Goal: Task Accomplishment & Management: Manage account settings

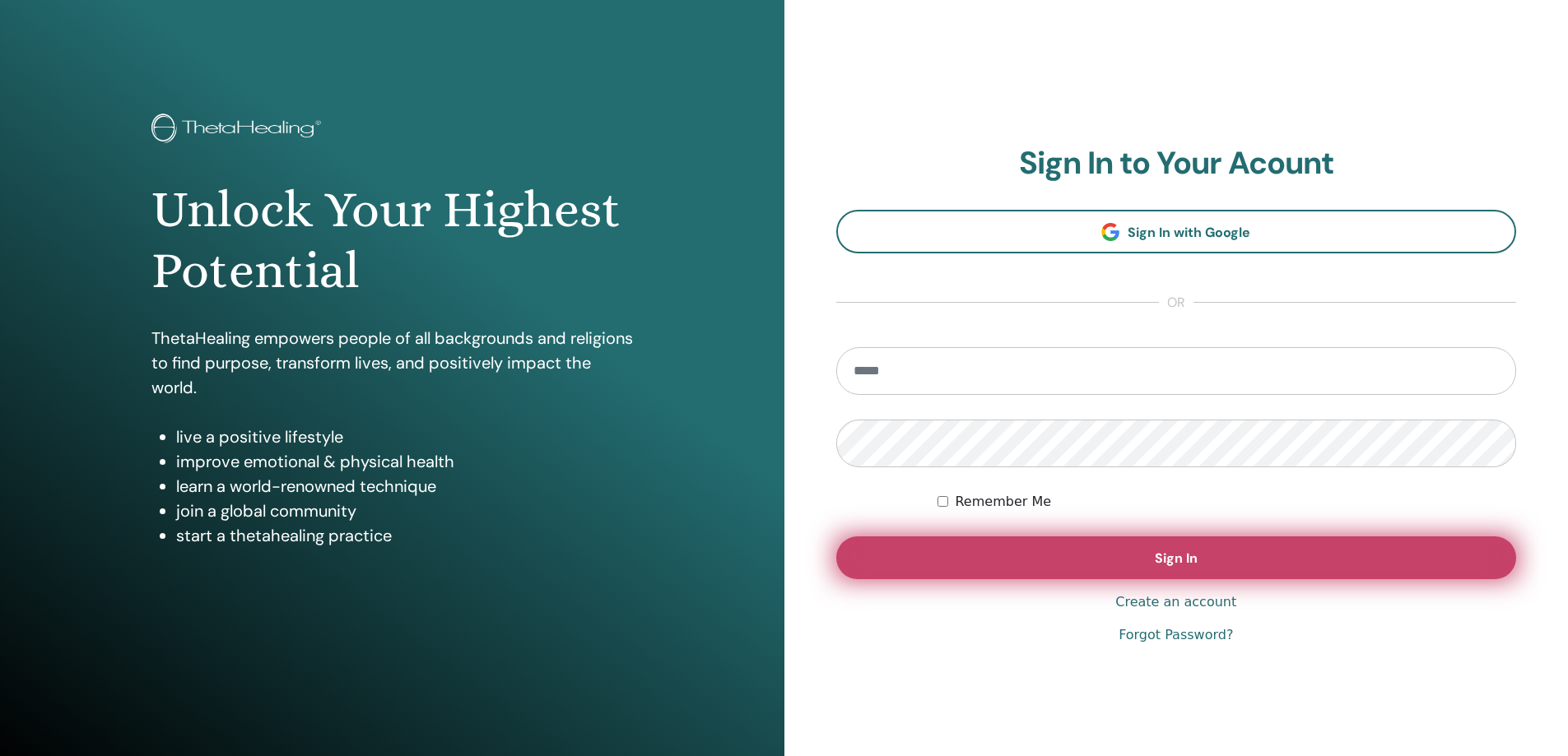
type input "**********"
click at [1207, 557] on button "Sign In" at bounding box center [1176, 557] width 681 height 43
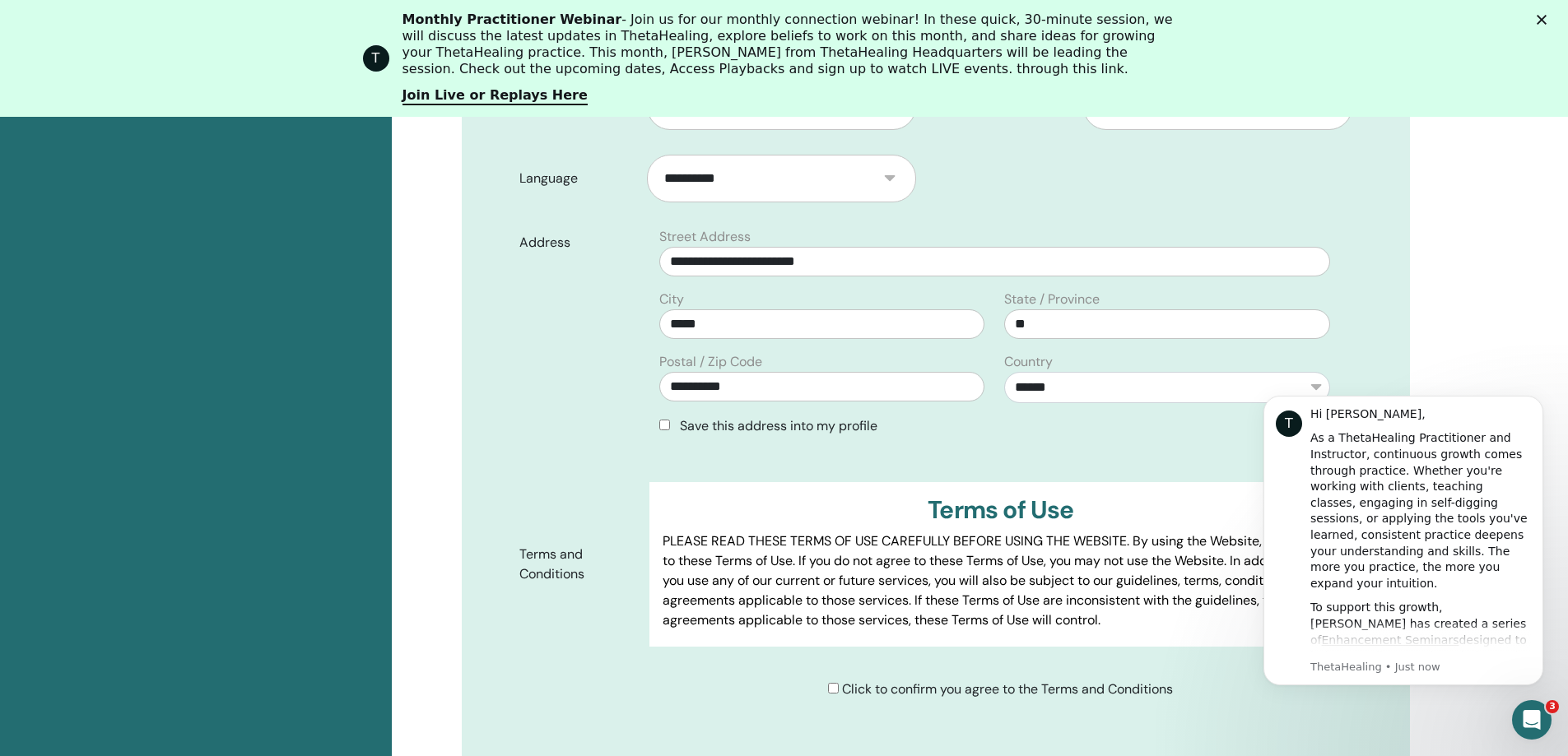
scroll to position [533, 0]
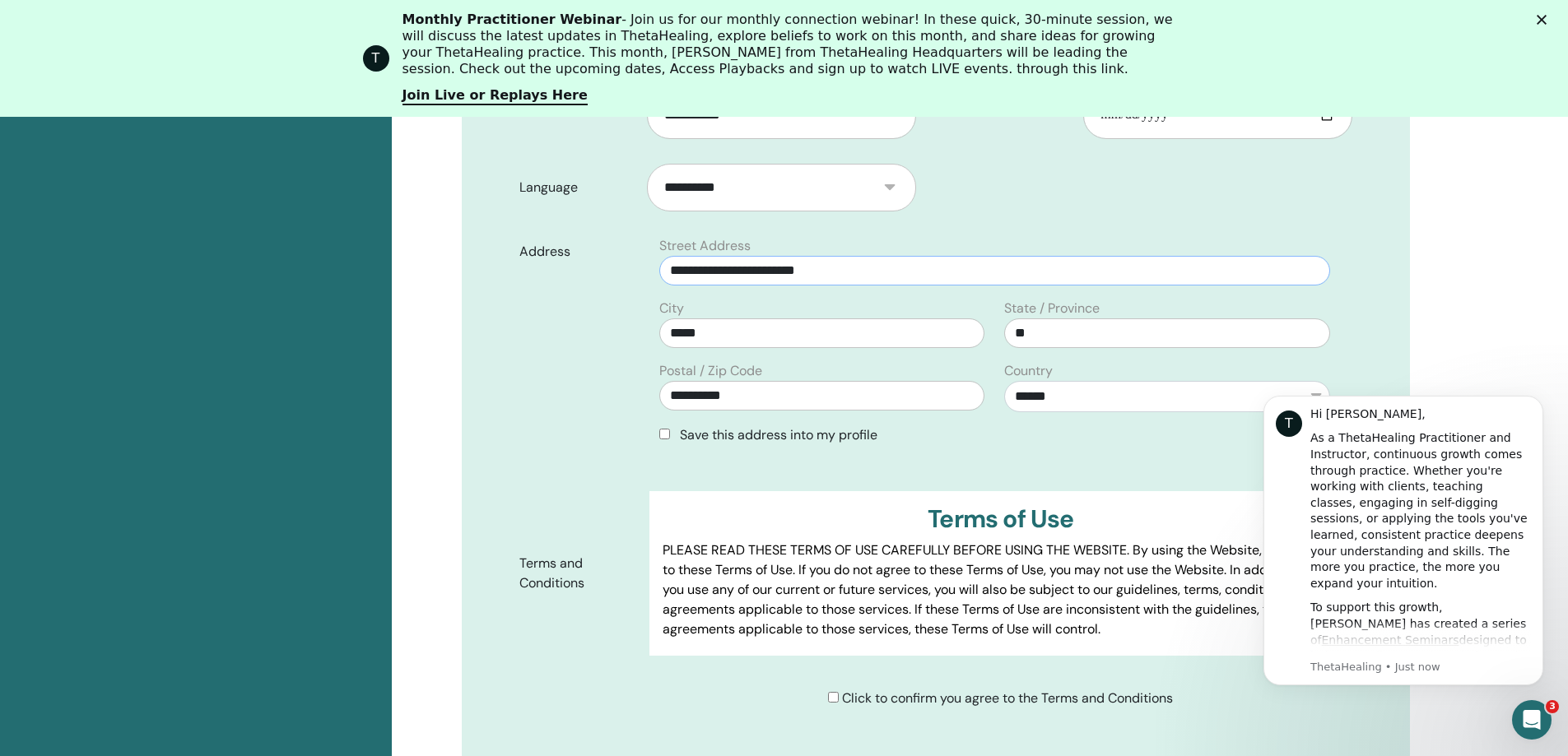
drag, startPoint x: 828, startPoint y: 274, endPoint x: 668, endPoint y: 282, distance: 160.2
click at [663, 277] on input "**********" at bounding box center [994, 270] width 670 height 29
click at [1470, 267] on div "**********" at bounding box center [979, 576] width 1176 height 1552
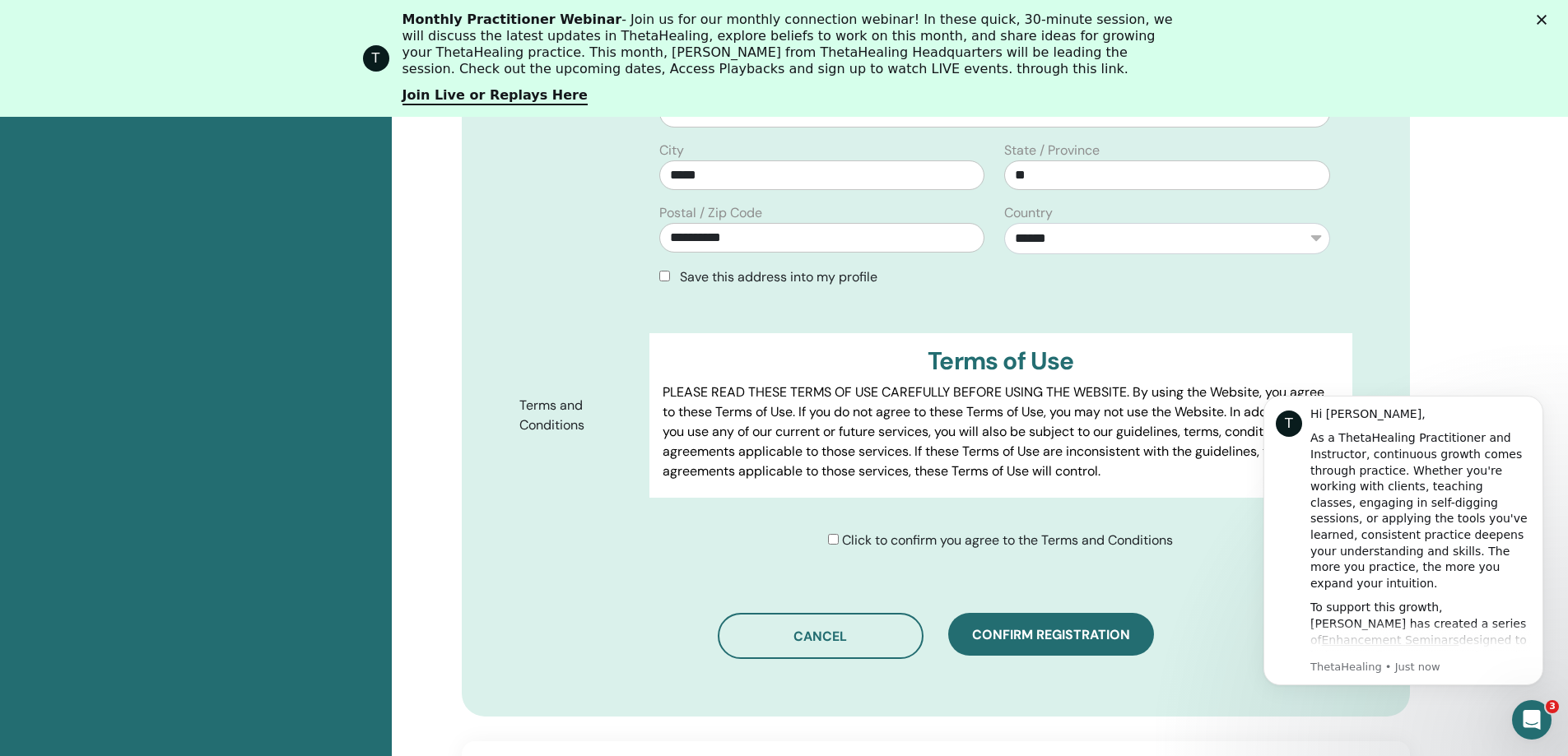
scroll to position [697, 0]
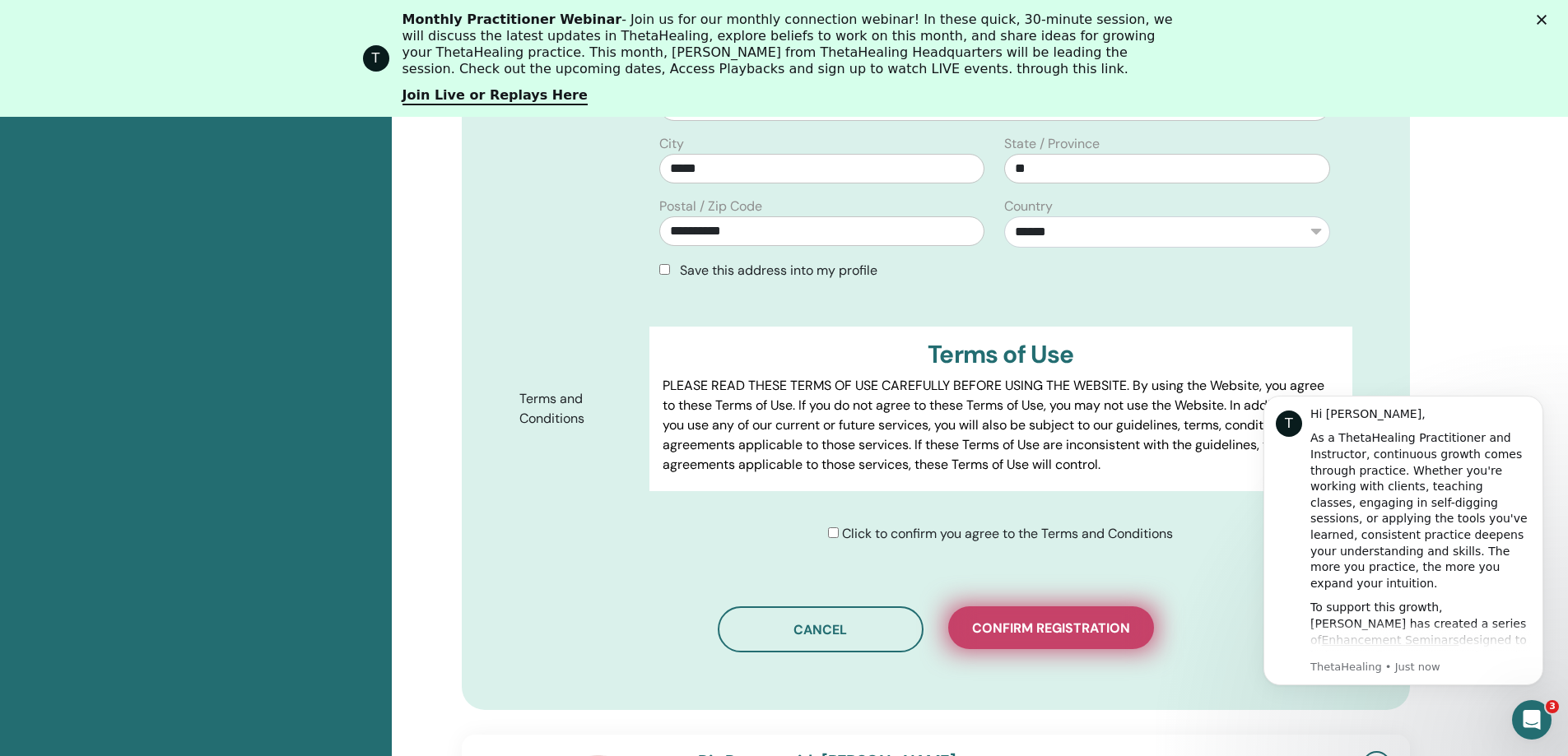
click at [1053, 629] on span "Confirm registration" at bounding box center [1051, 628] width 158 height 18
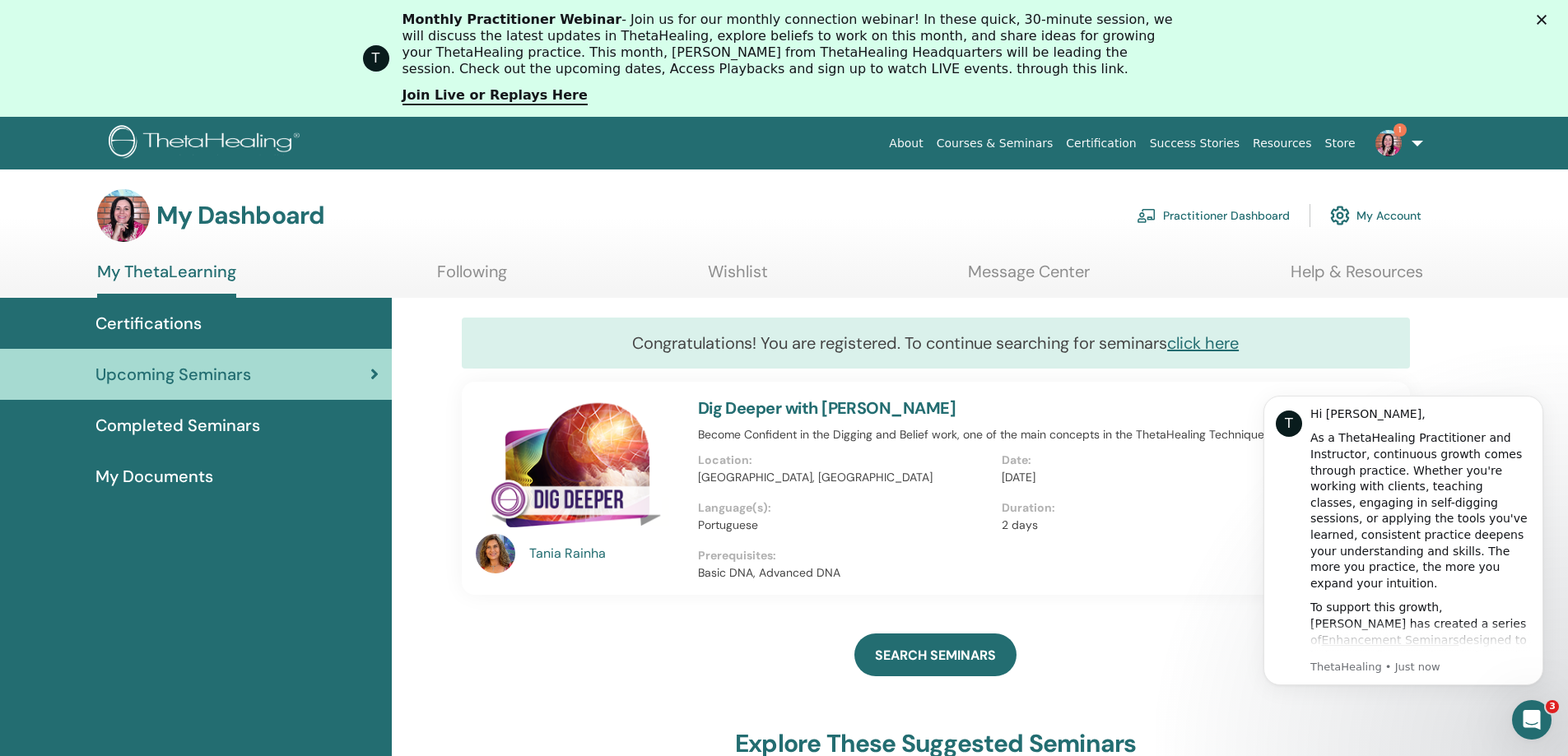
drag, startPoint x: 1541, startPoint y: 406, endPoint x: 1540, endPoint y: 489, distance: 83.0
click at [1542, 406] on button "Dismiss notification" at bounding box center [1539, 400] width 18 height 18
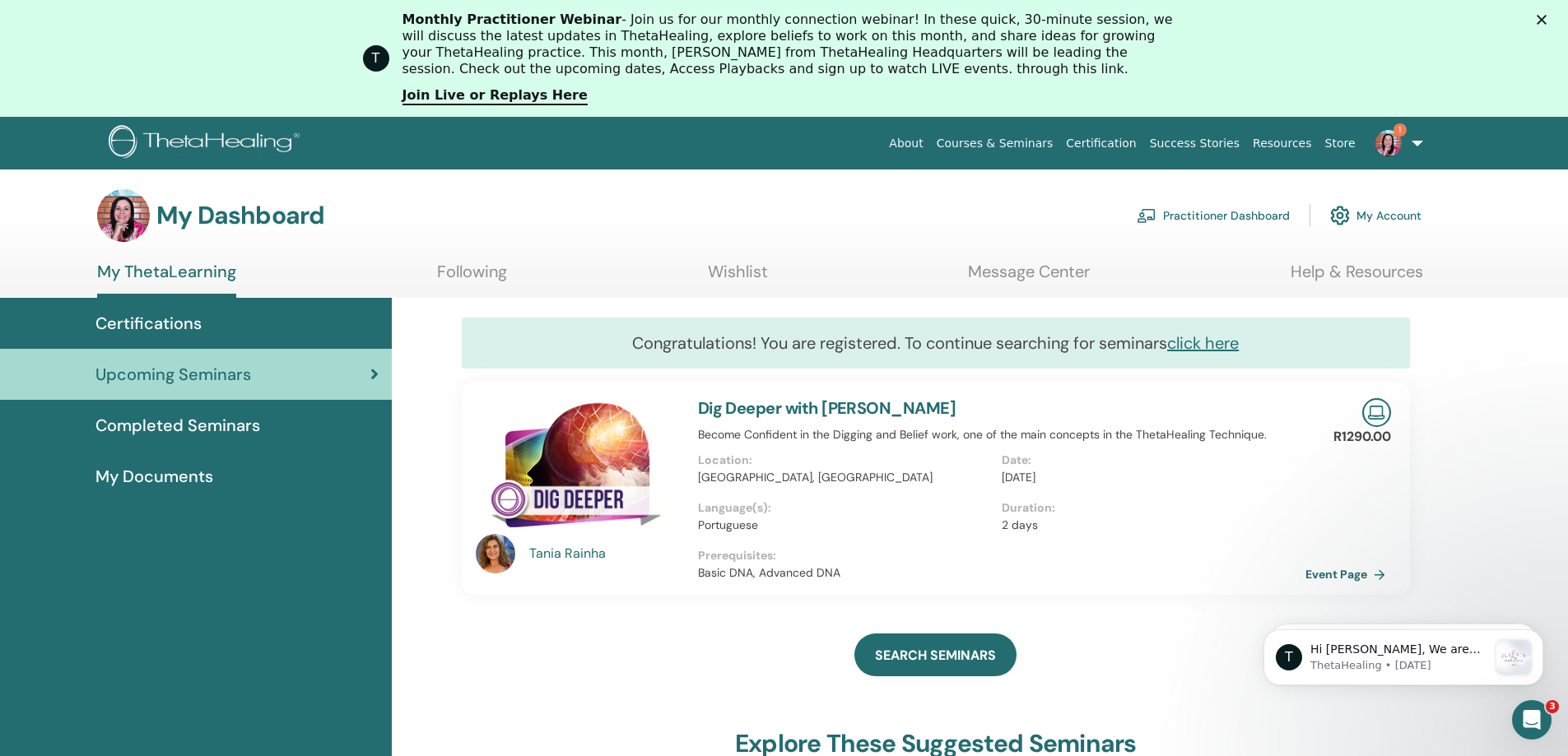
click at [188, 272] on link "My ThetaLearning" at bounding box center [167, 279] width 139 height 36
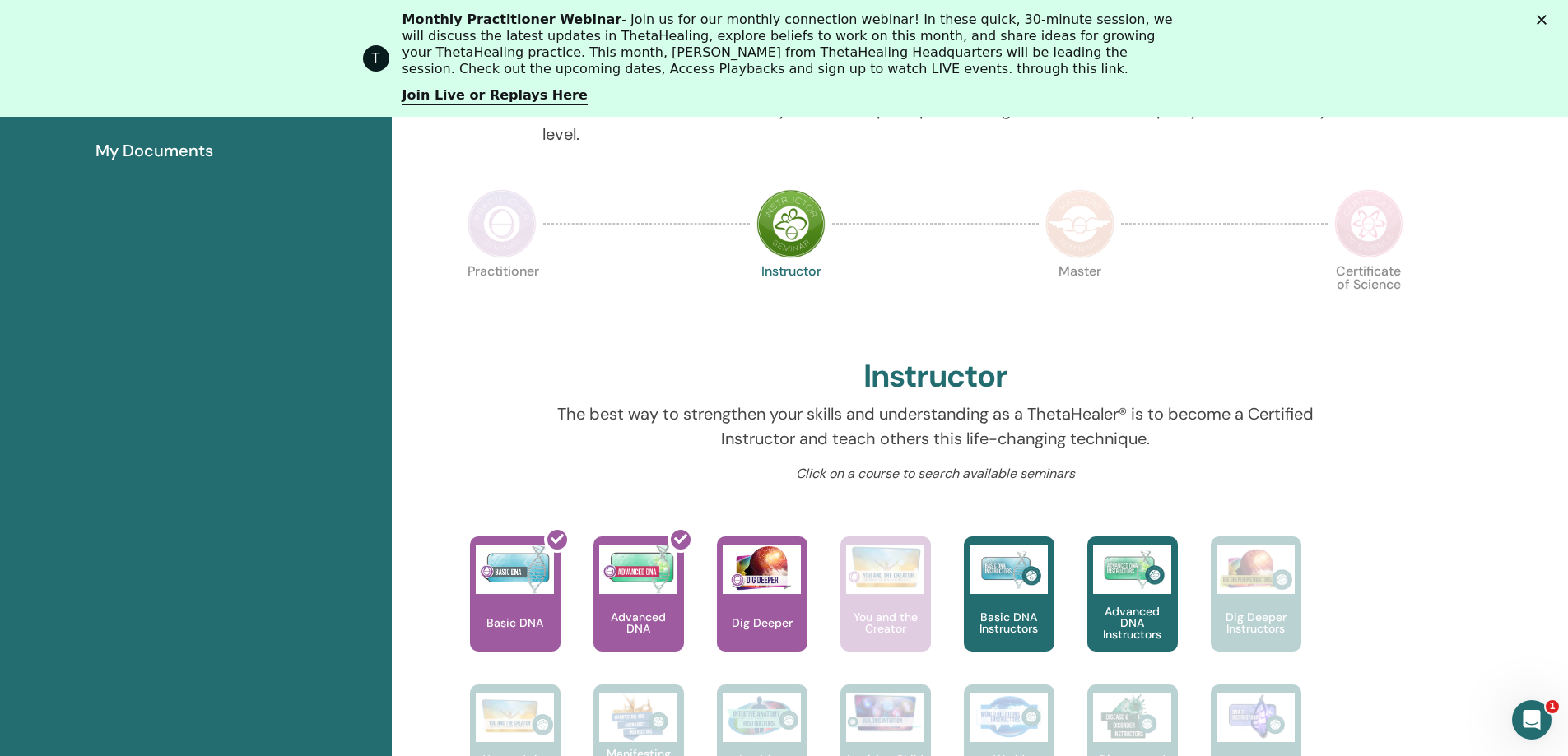
scroll to position [126, 0]
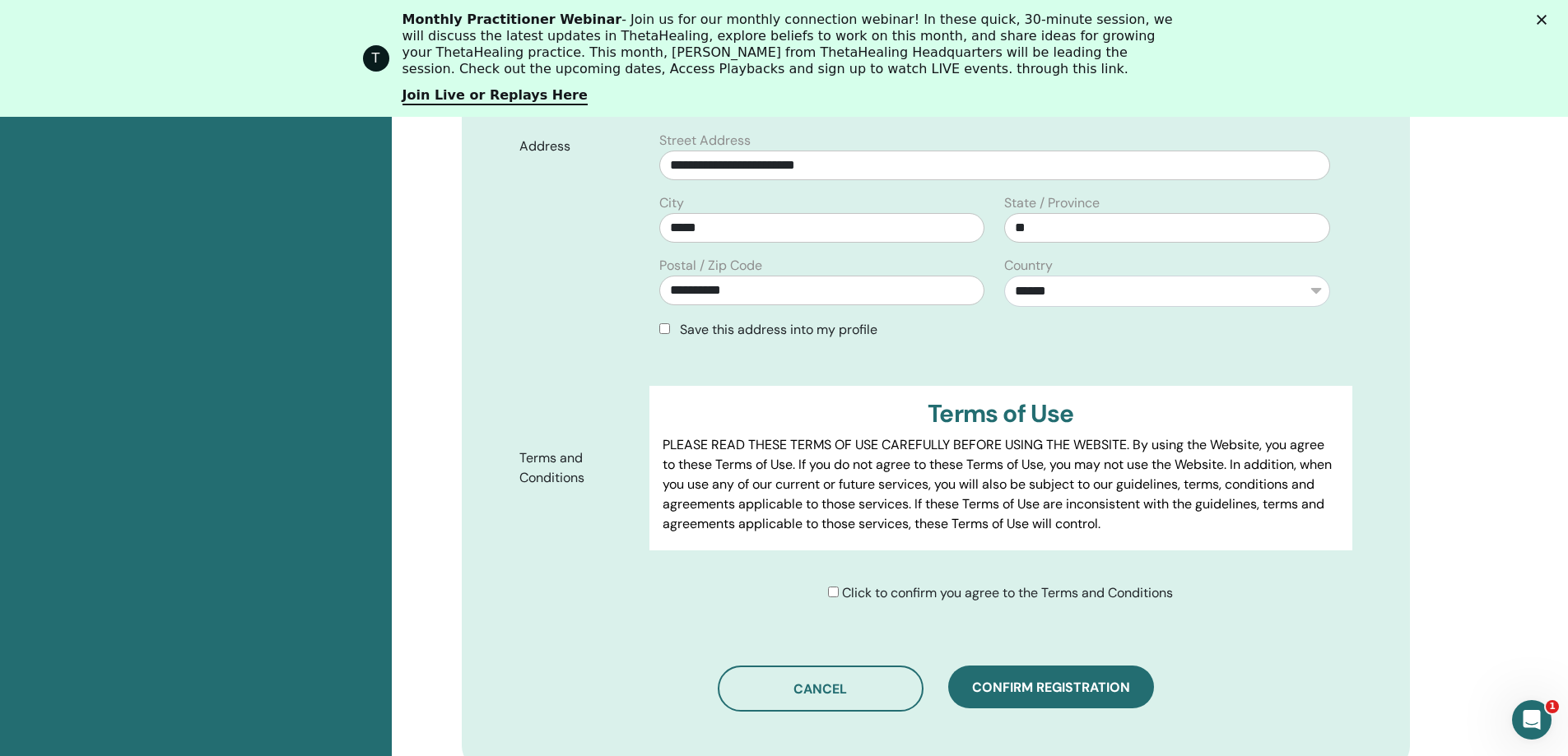
scroll to position [945, 0]
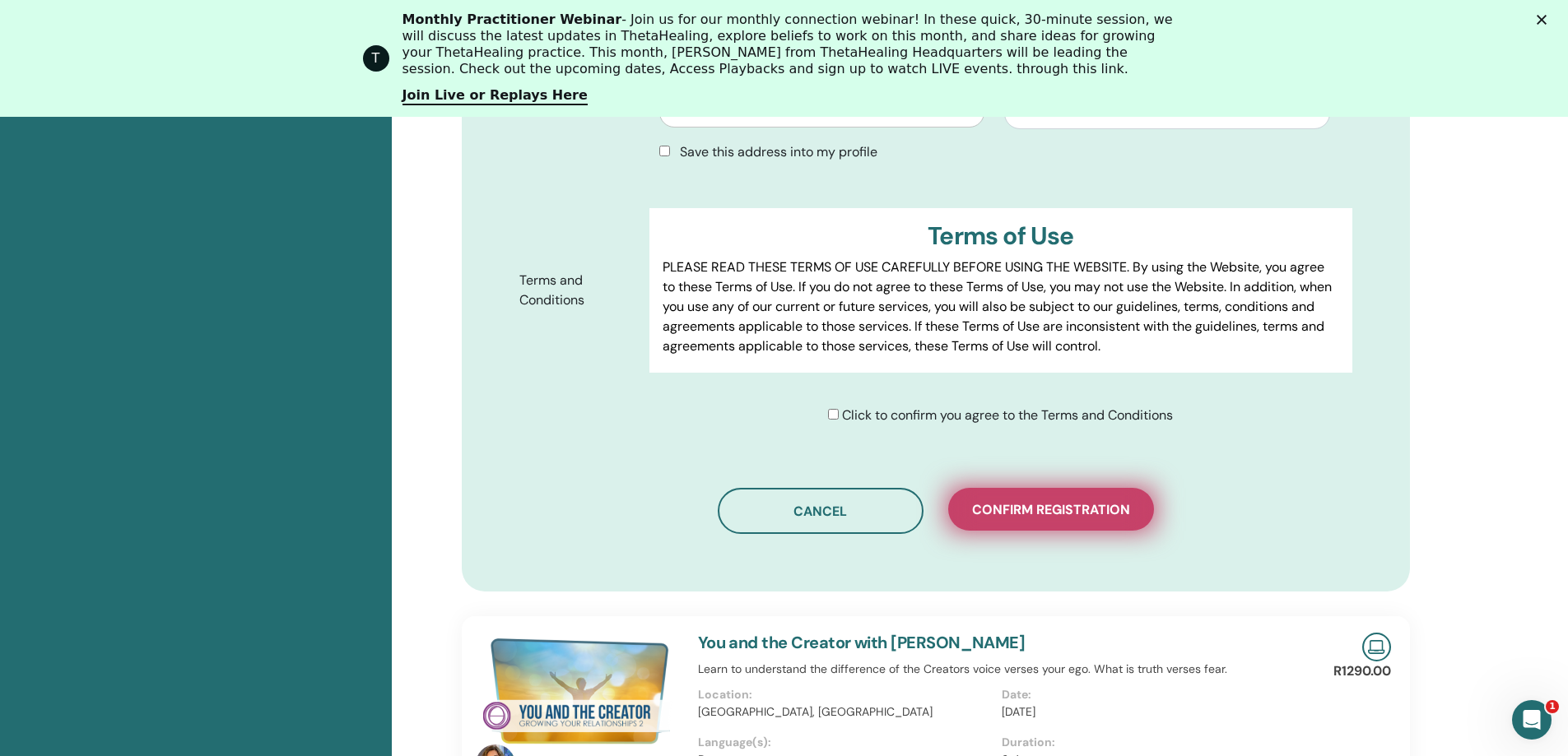
click at [1074, 510] on span "Confirm registration" at bounding box center [1051, 510] width 158 height 18
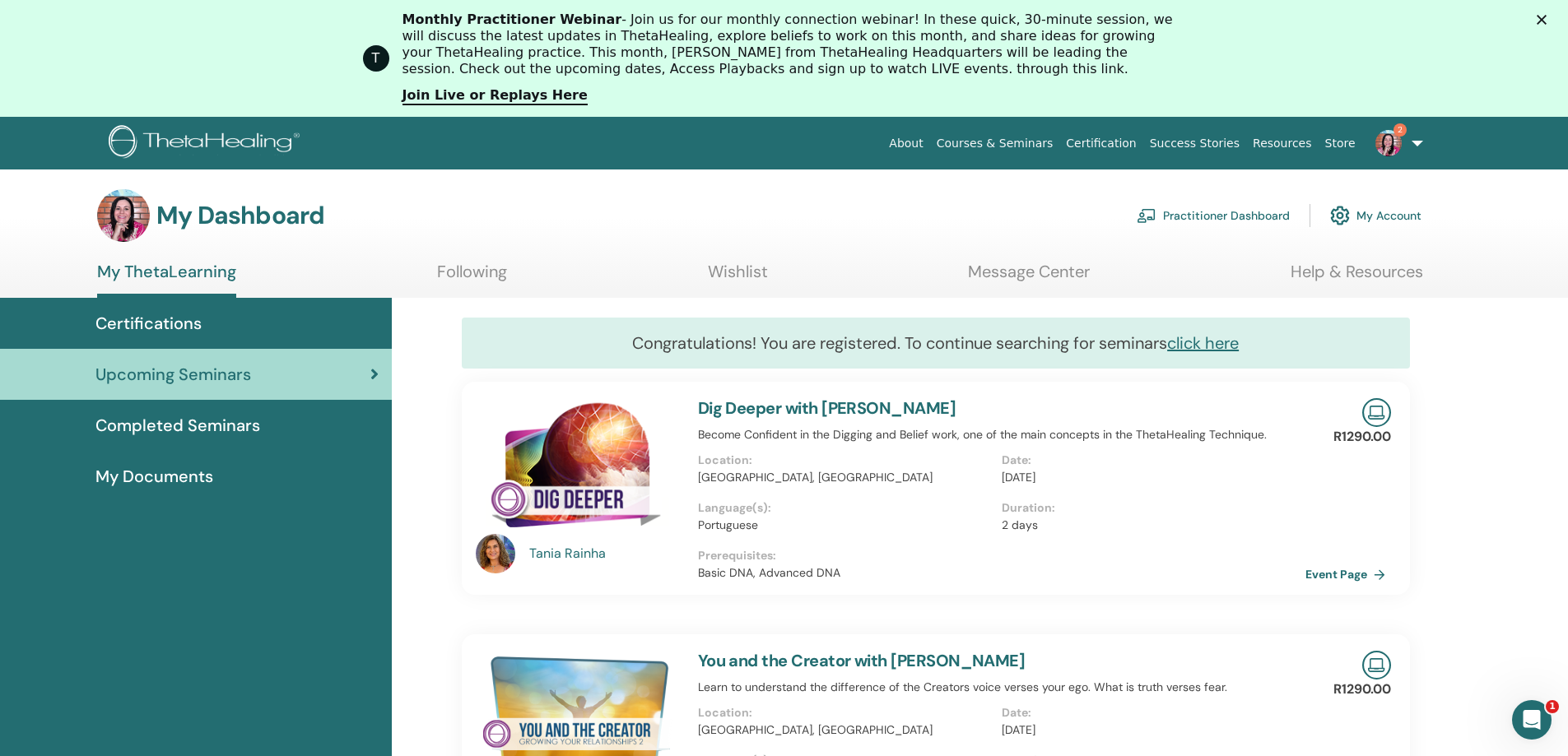
click at [164, 318] on span "Certifications" at bounding box center [148, 323] width 106 height 24
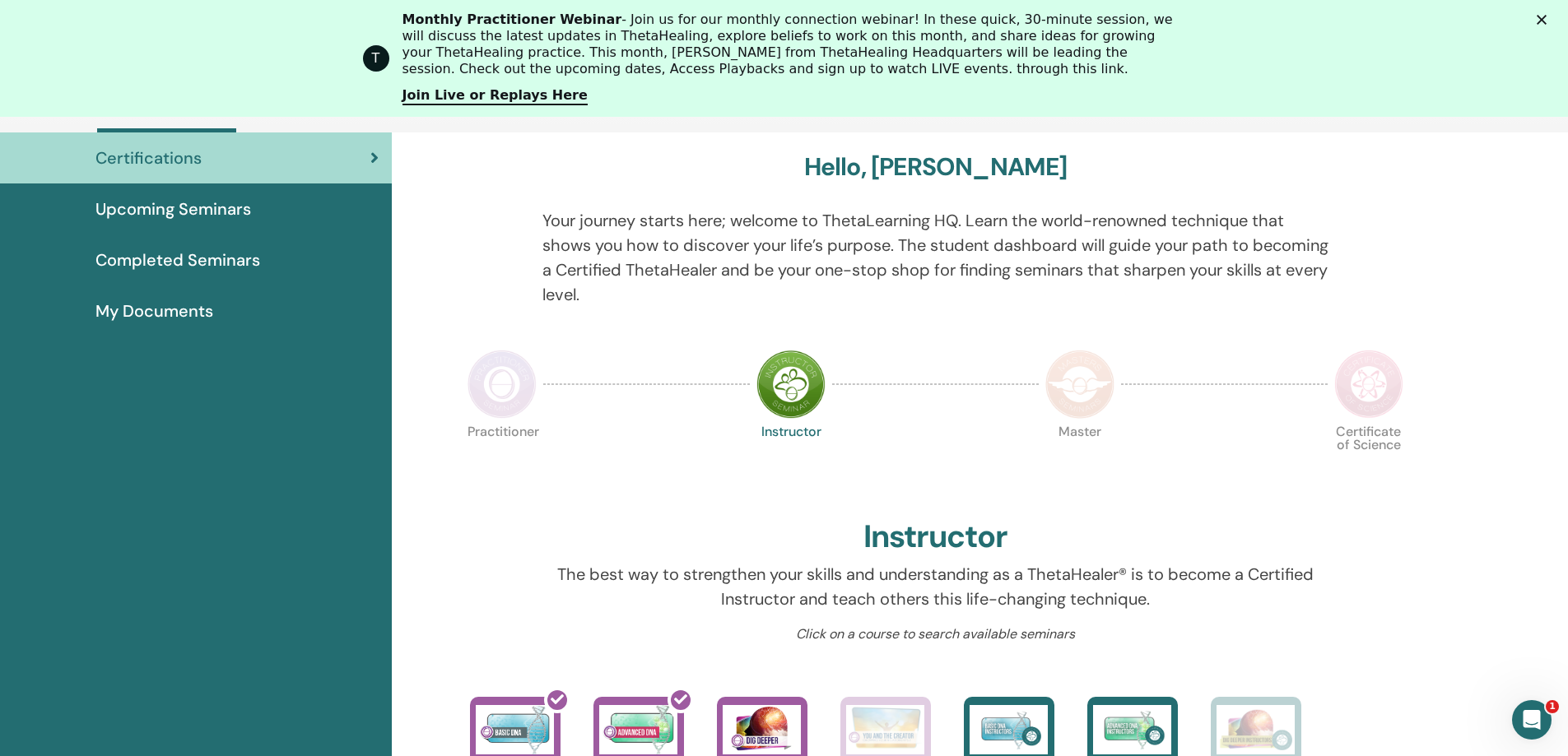
scroll to position [208, 0]
click at [183, 260] on span "Completed Seminars" at bounding box center [178, 260] width 164 height 24
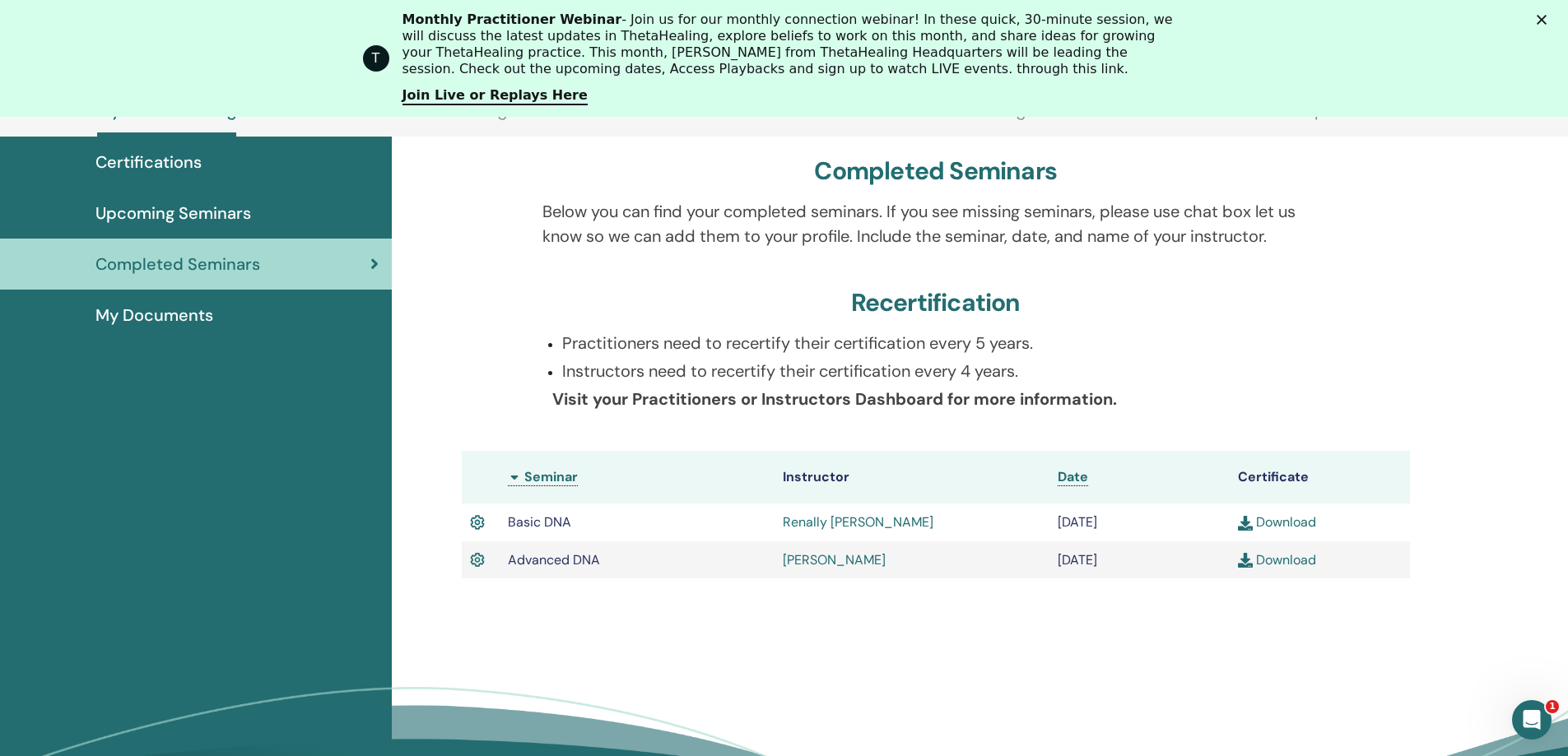
scroll to position [208, 0]
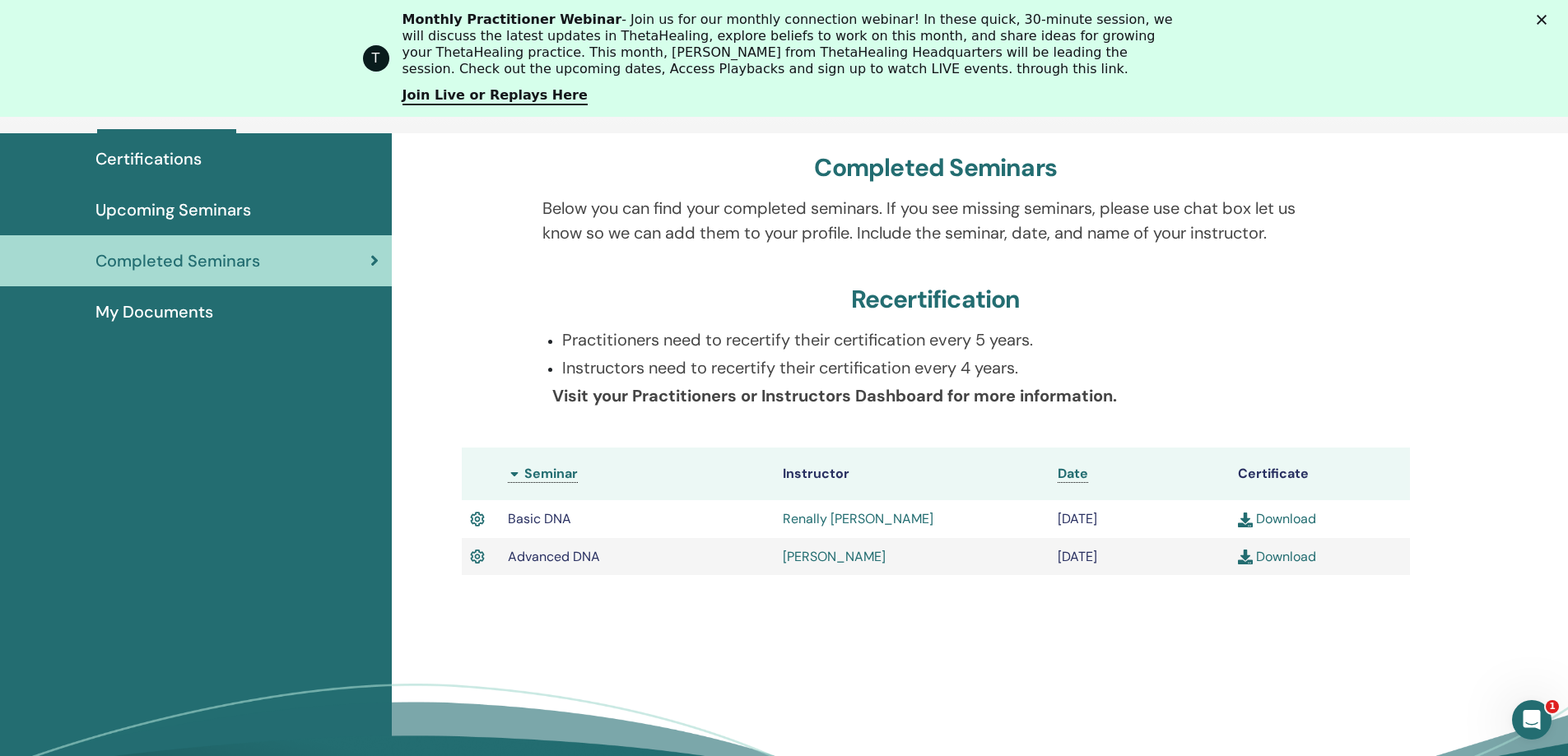
click at [195, 316] on span "My Documents" at bounding box center [154, 311] width 117 height 24
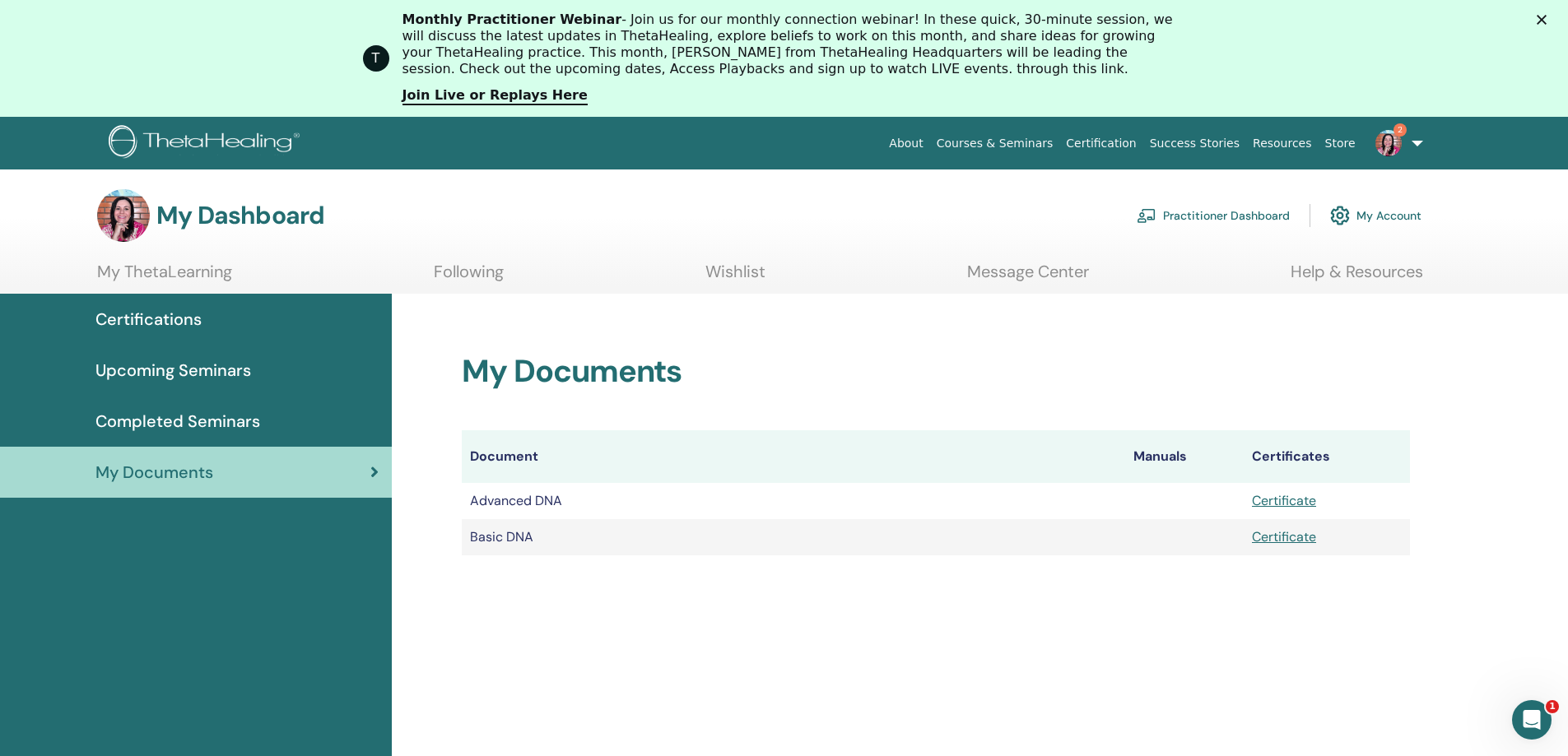
click at [213, 361] on span "Upcoming Seminars" at bounding box center [174, 370] width 156 height 24
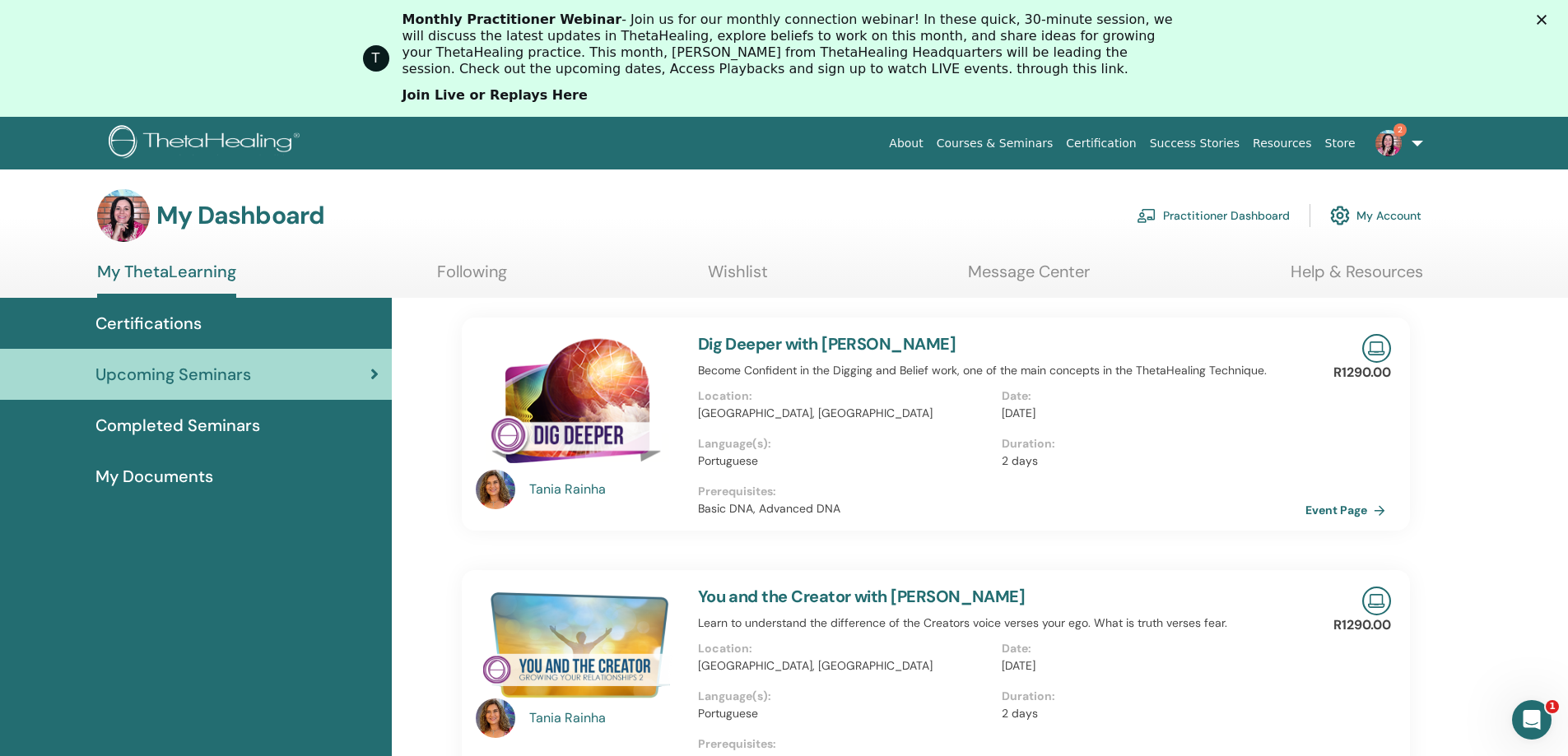
click at [486, 95] on link "Join Live or Replays Here" at bounding box center [495, 96] width 185 height 18
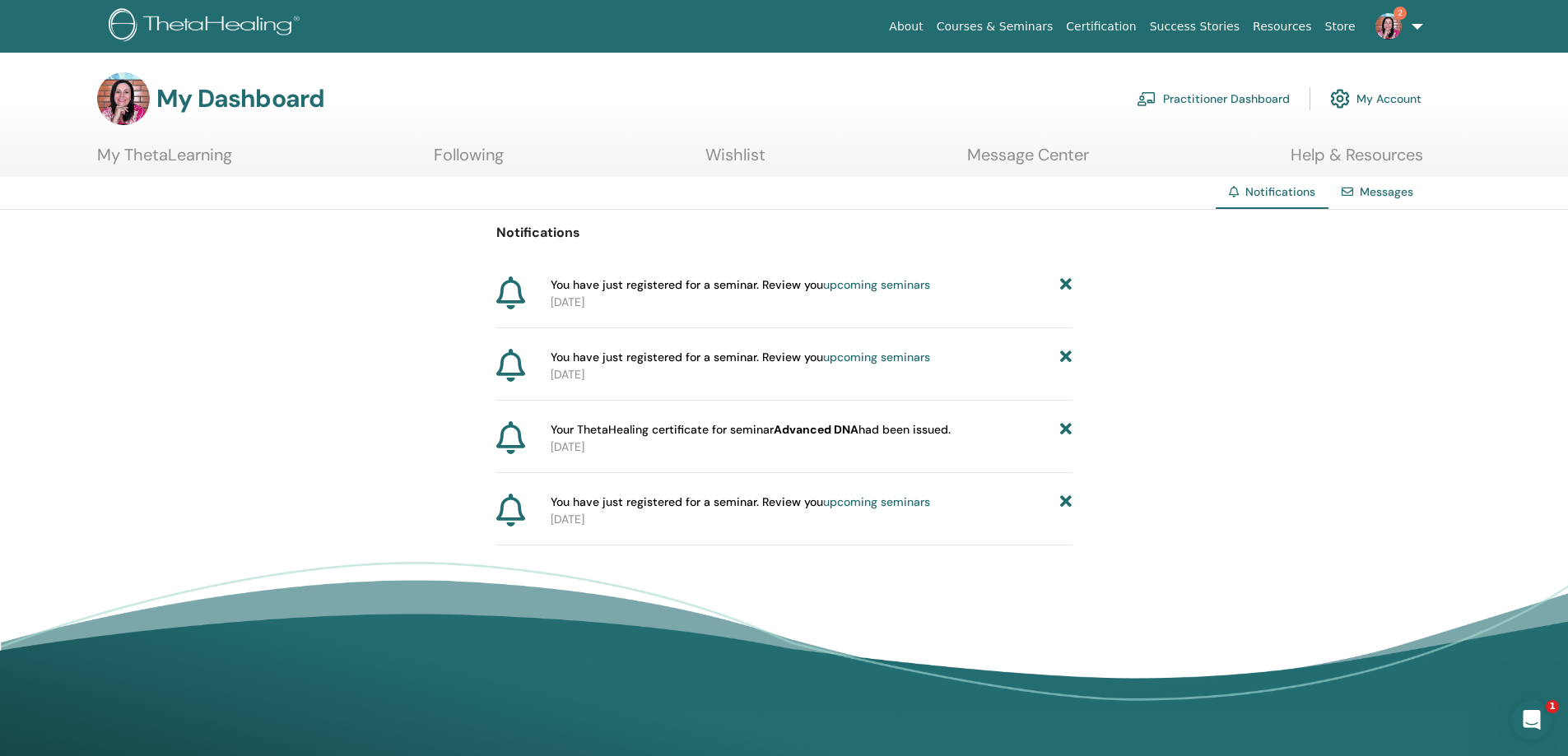
click at [1386, 194] on link "Messages" at bounding box center [1387, 192] width 54 height 15
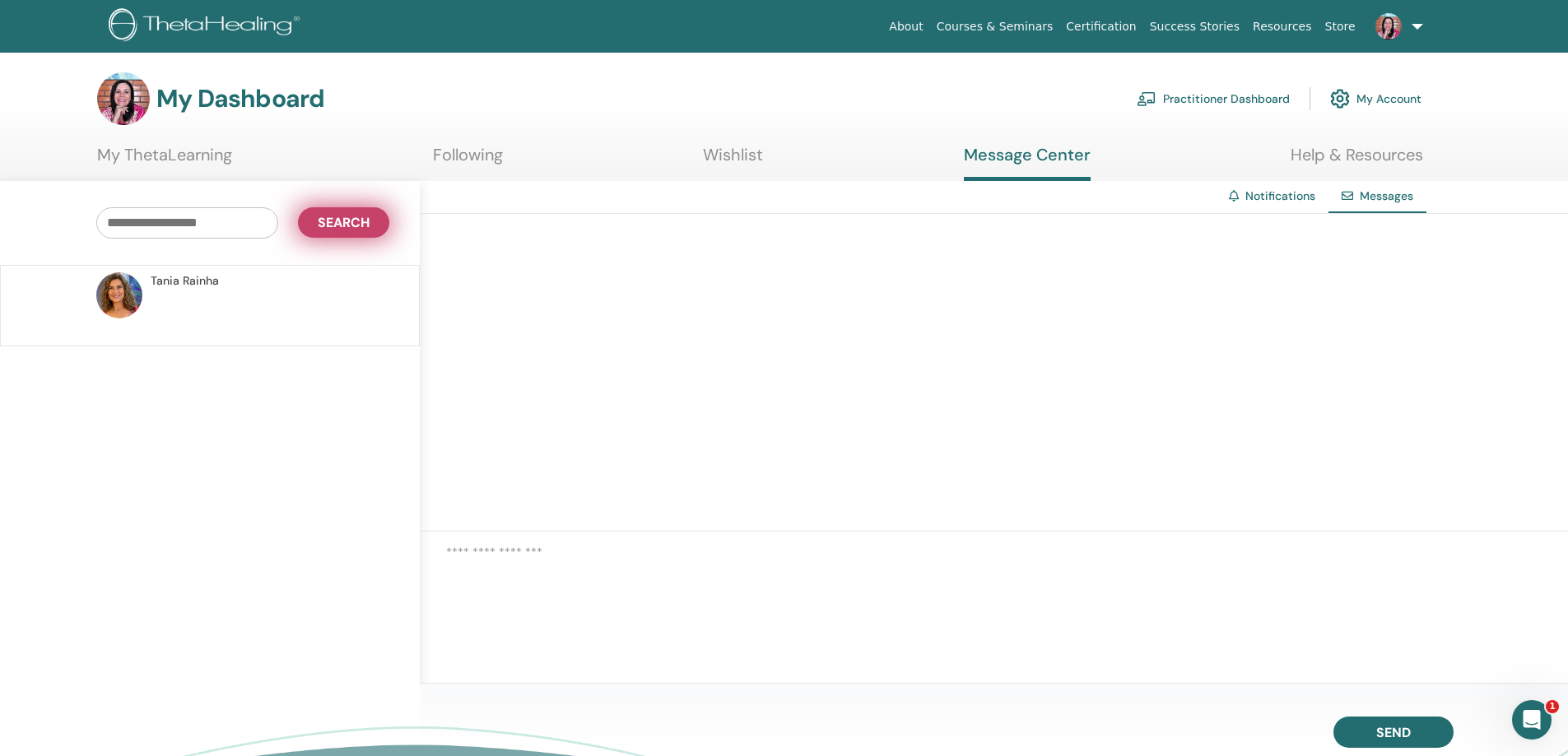
click at [362, 221] on span "Search" at bounding box center [344, 222] width 52 height 18
click at [1283, 199] on link "Notifications" at bounding box center [1280, 196] width 70 height 15
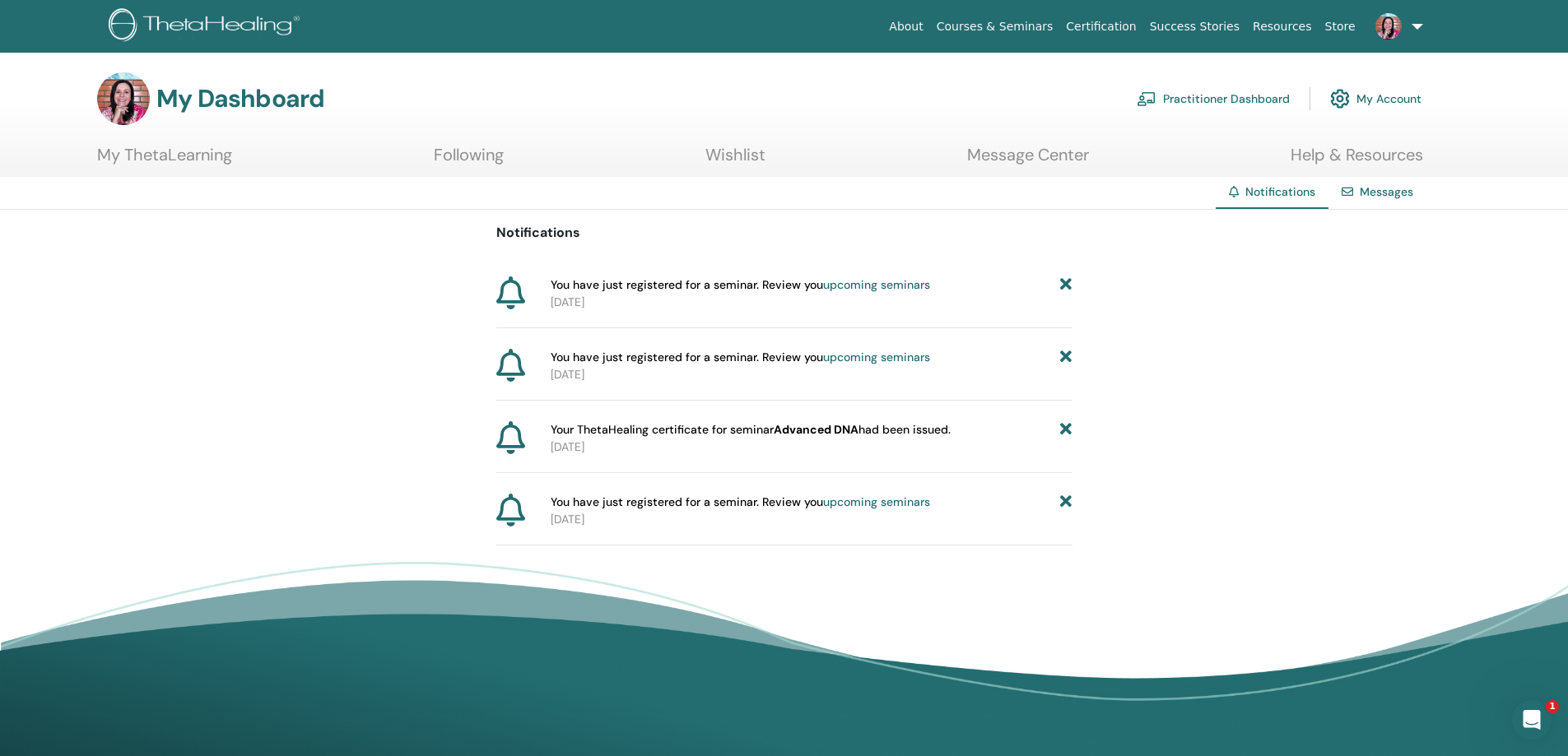
click at [1381, 194] on link "Messages" at bounding box center [1387, 192] width 54 height 15
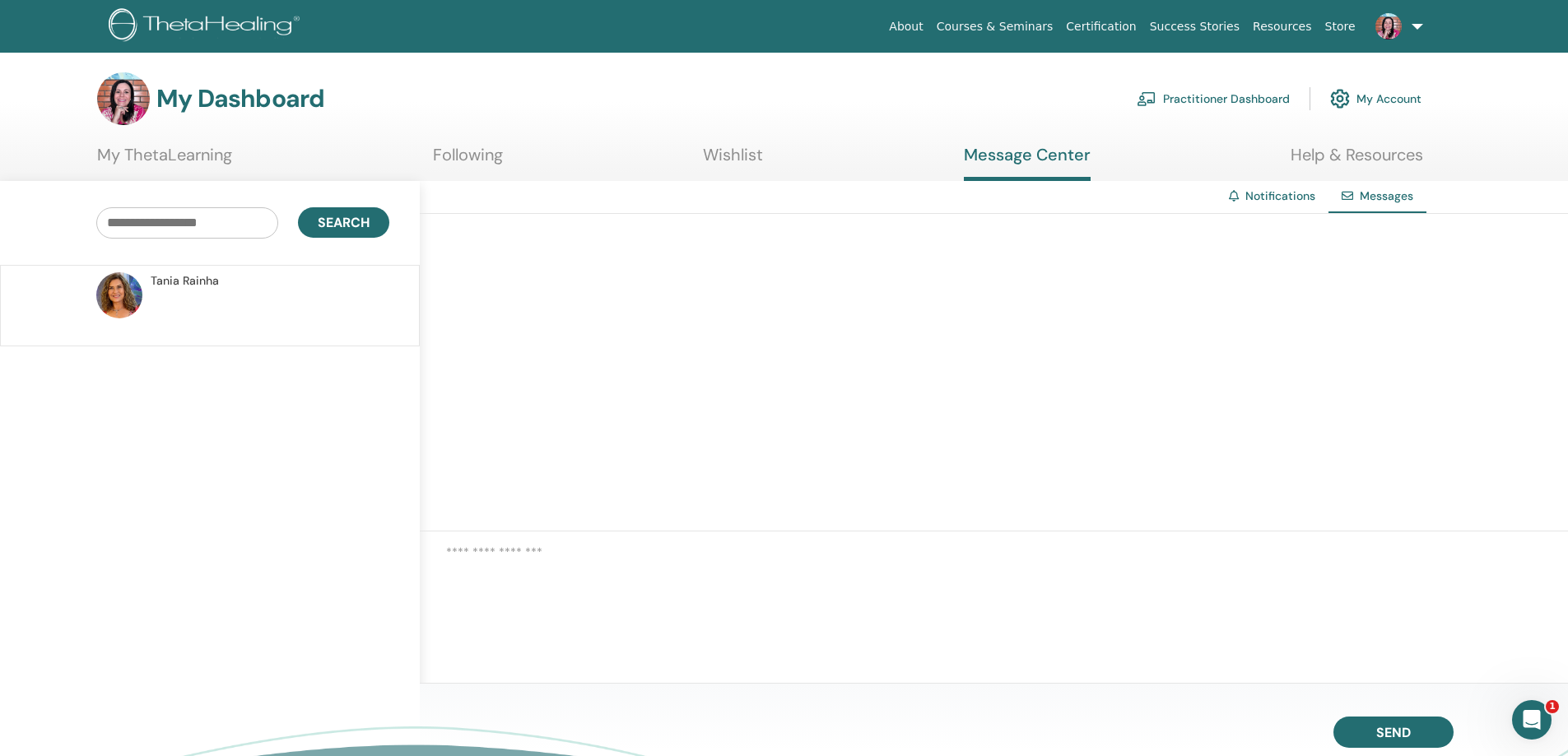
click at [184, 148] on link "My ThetaLearning" at bounding box center [164, 161] width 135 height 32
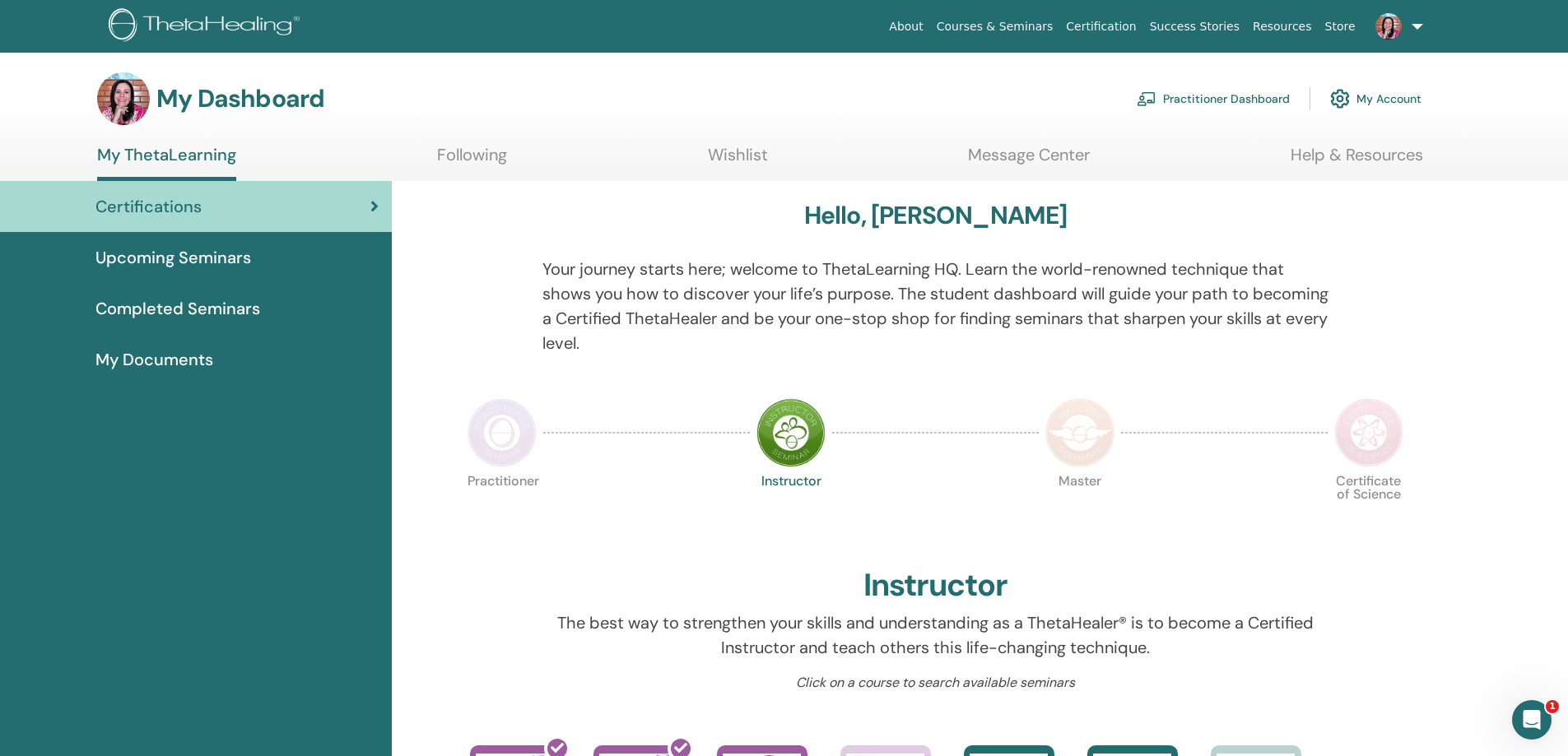
click at [491, 155] on link "Following" at bounding box center [471, 161] width 70 height 32
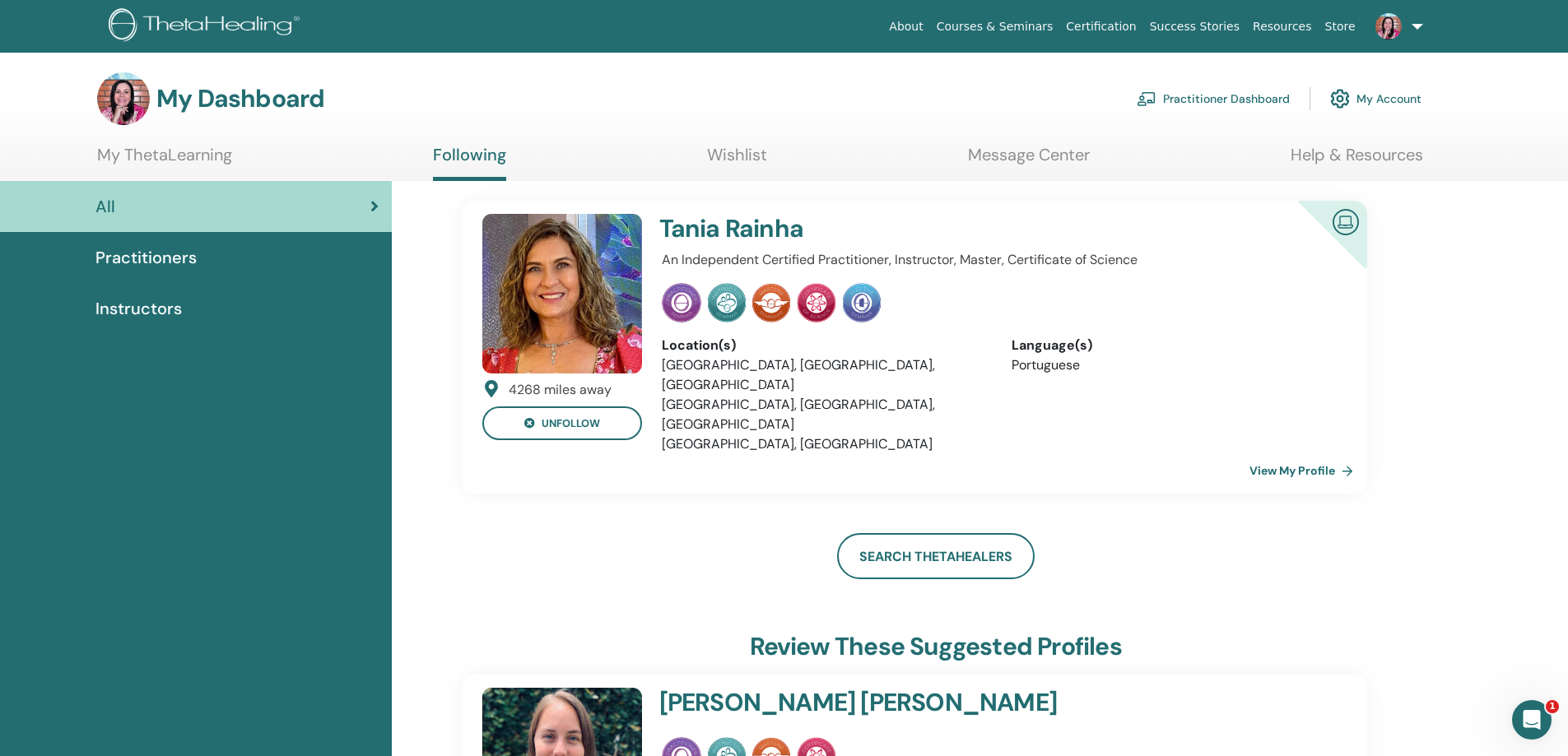
click at [1421, 25] on link at bounding box center [1395, 26] width 67 height 53
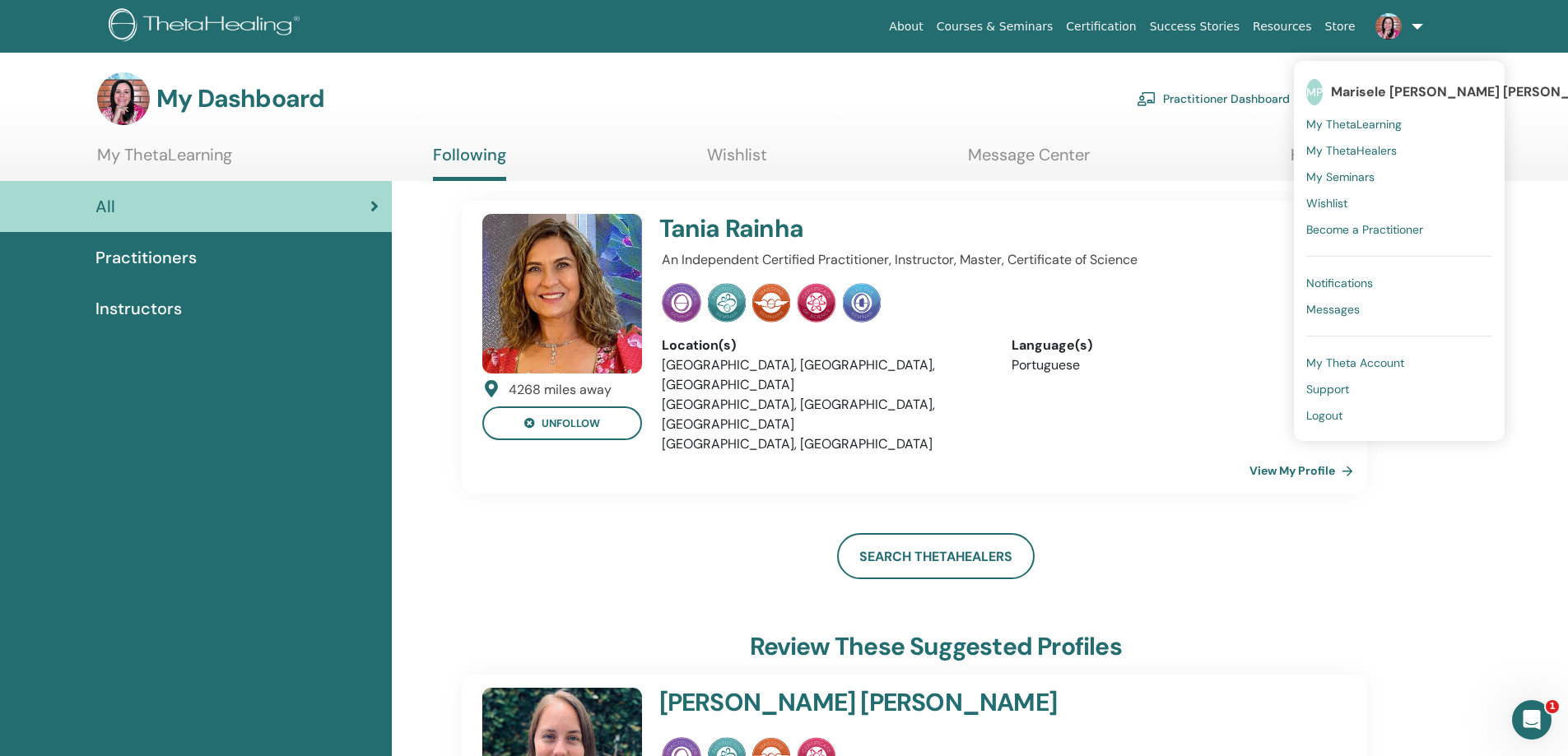
click at [1319, 415] on span "Logout" at bounding box center [1324, 416] width 36 height 15
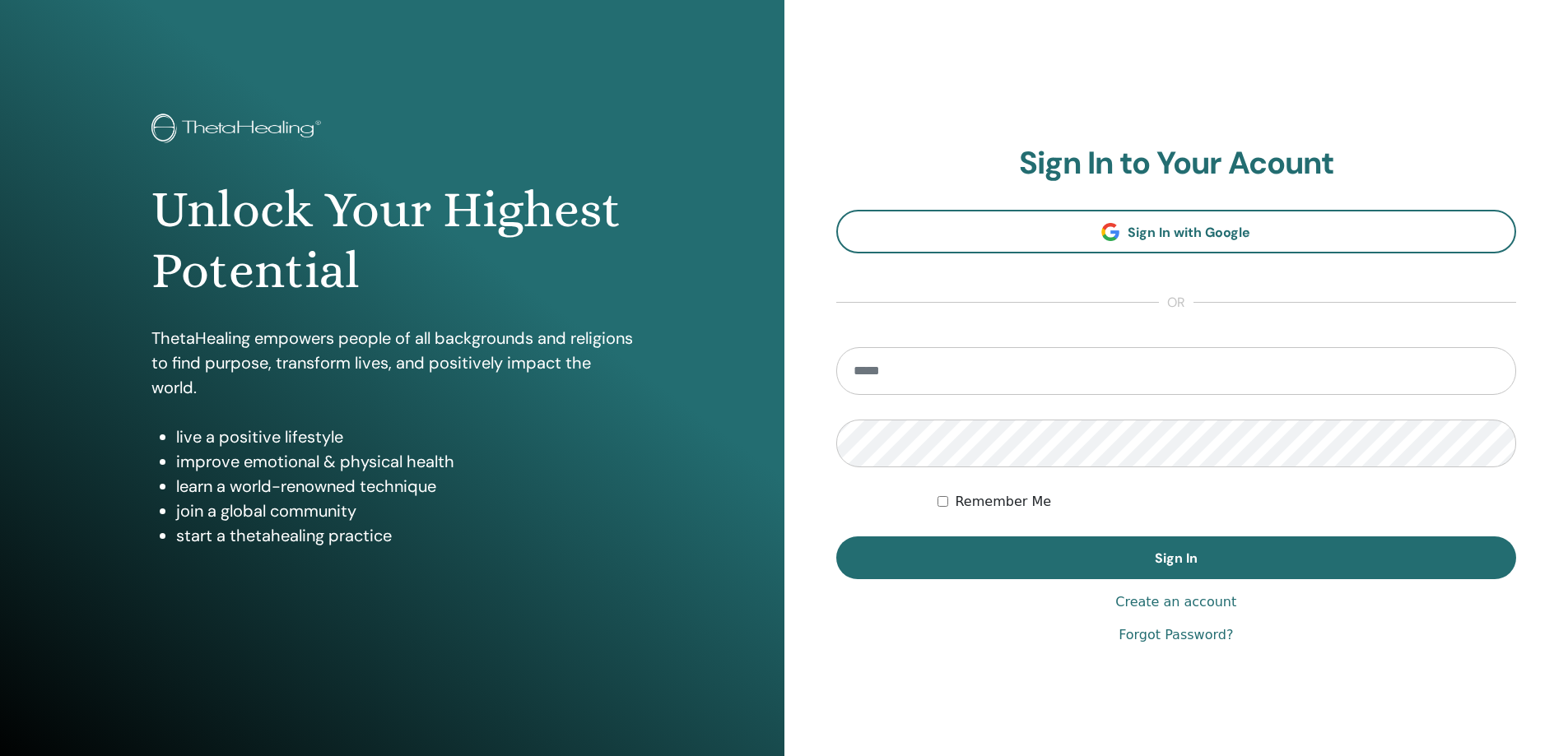
type input "**********"
click at [270, 121] on img at bounding box center [239, 129] width 175 height 33
